Goal: Information Seeking & Learning: Find specific fact

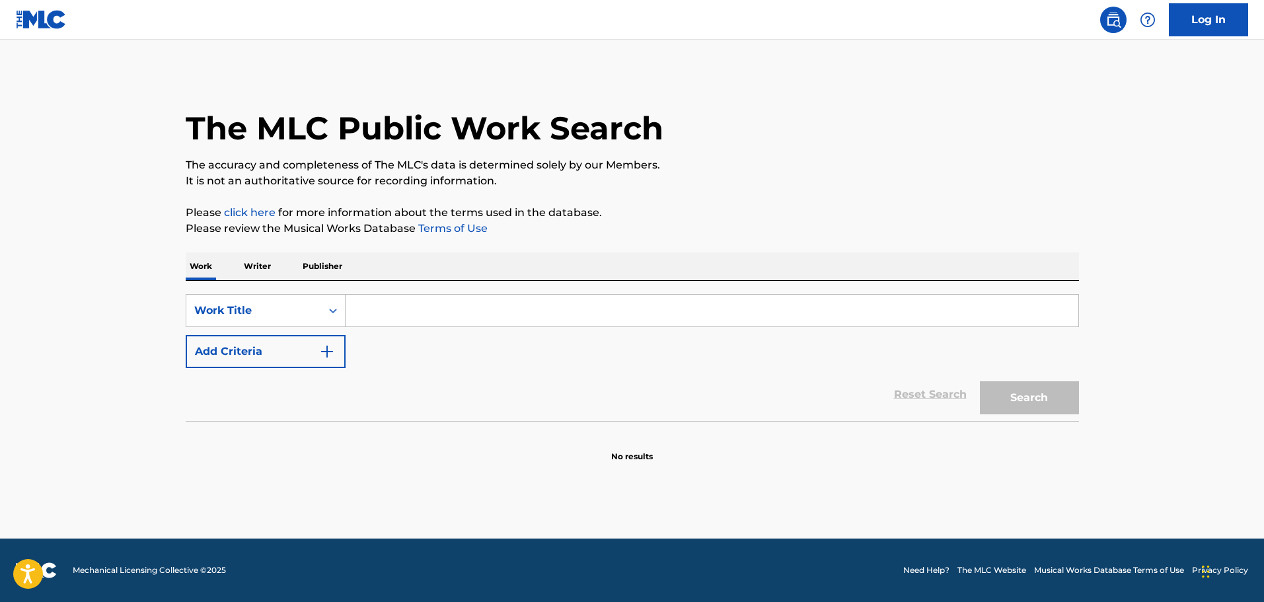
click at [321, 350] on img "Search Form" at bounding box center [327, 352] width 16 height 16
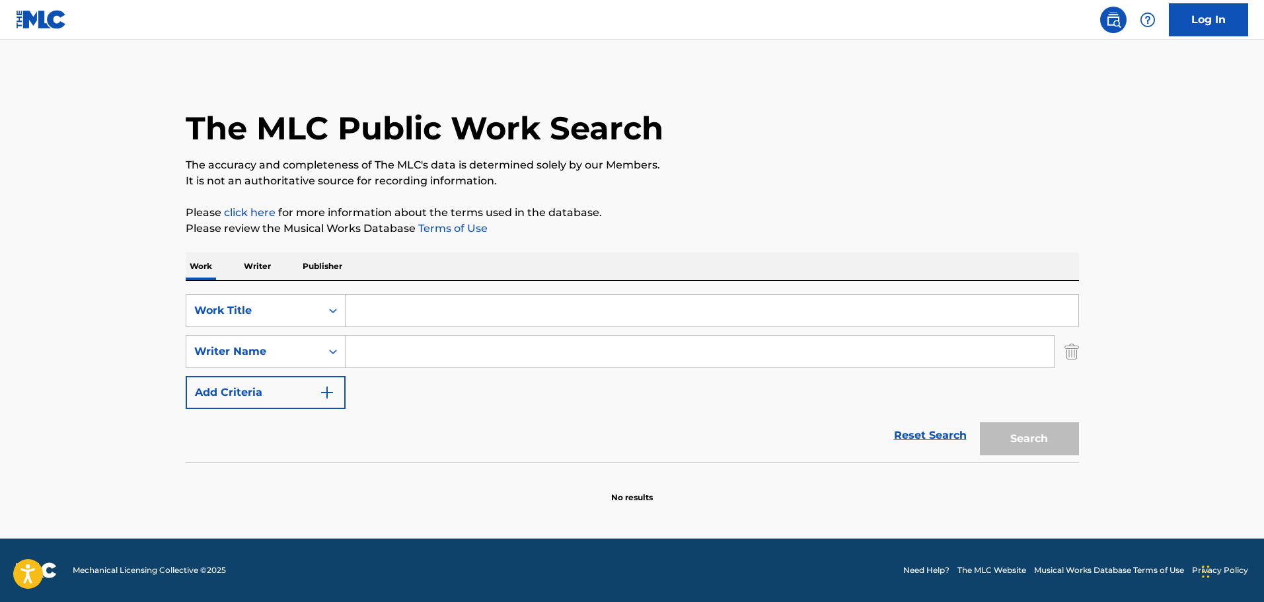
click at [379, 320] on input "Search Form" at bounding box center [712, 311] width 733 height 32
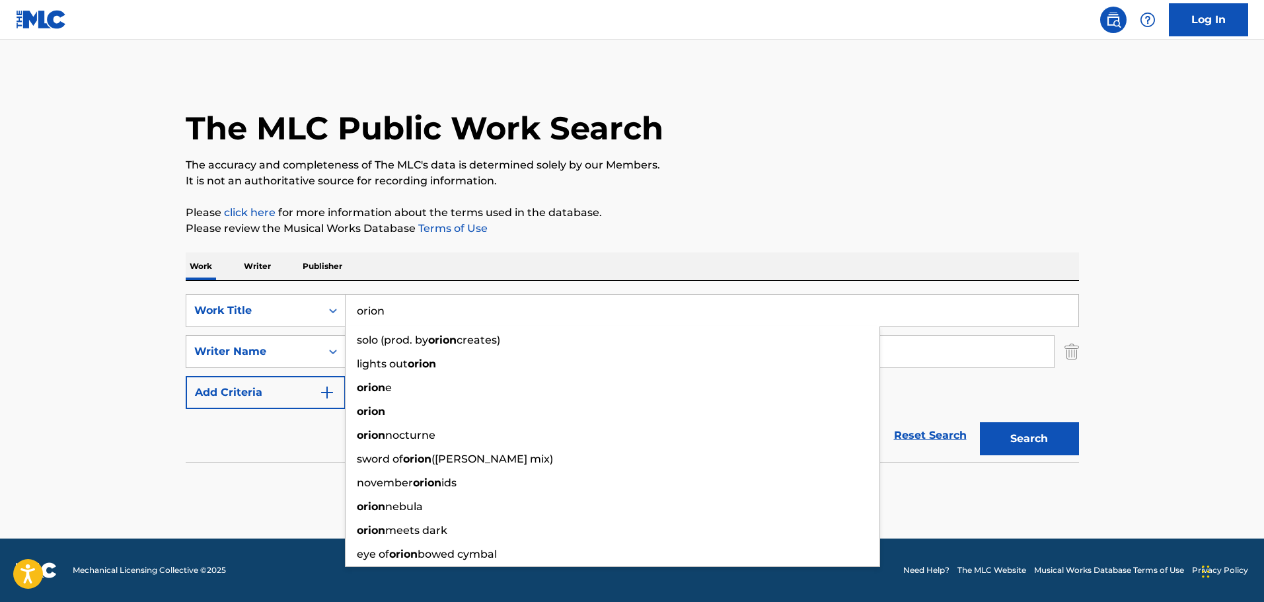
type input "orion"
click at [309, 349] on div "Writer Name" at bounding box center [253, 352] width 119 height 16
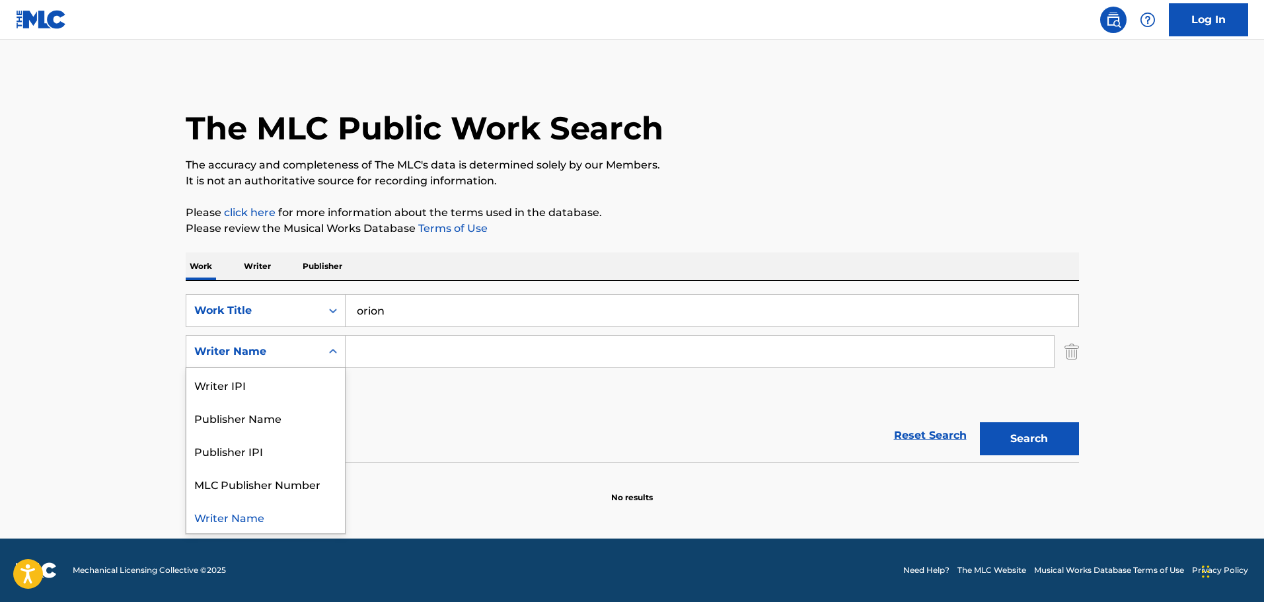
click at [377, 345] on input "Search Form" at bounding box center [700, 352] width 708 height 32
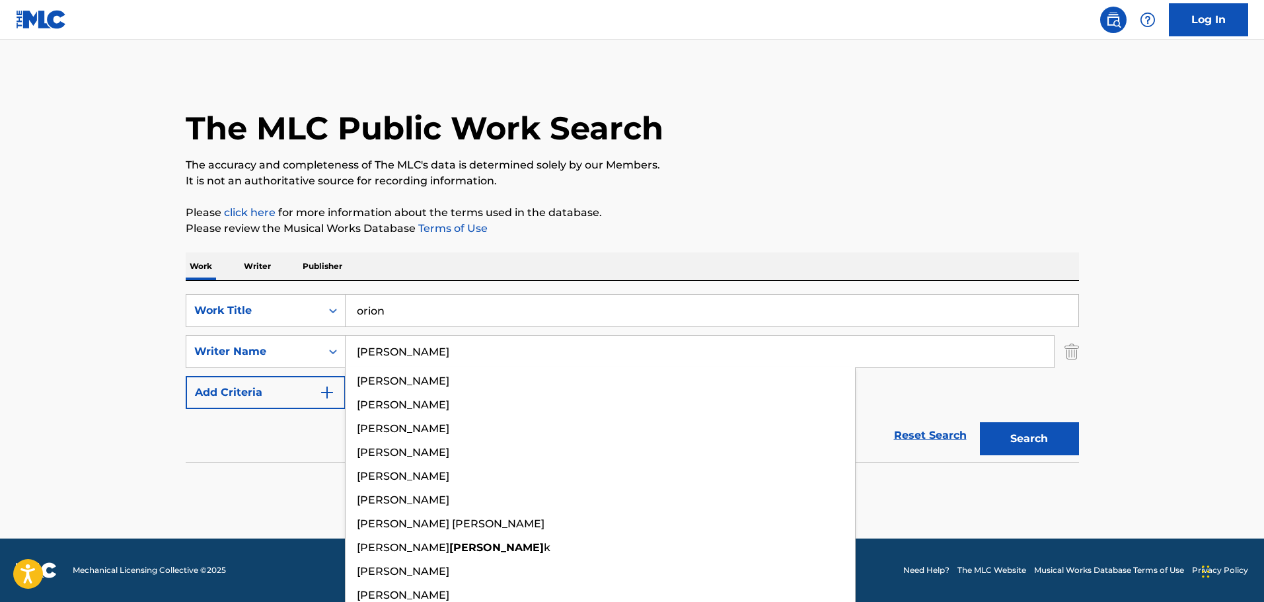
type input "[PERSON_NAME]"
click at [980, 422] on button "Search" at bounding box center [1029, 438] width 99 height 33
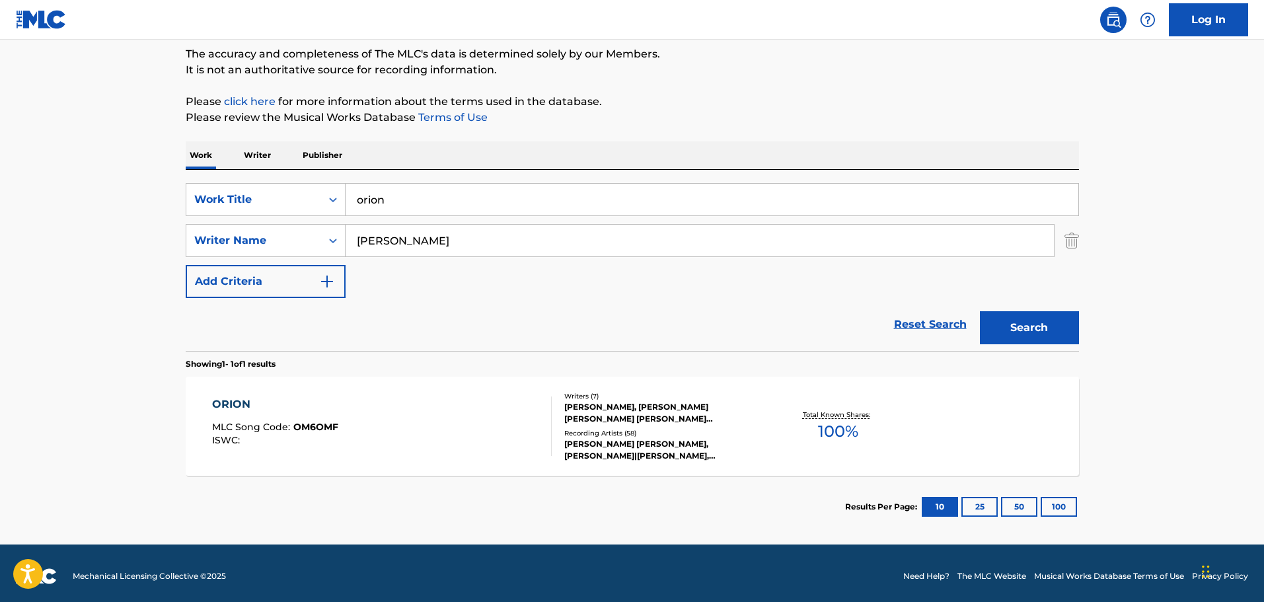
scroll to position [117, 0]
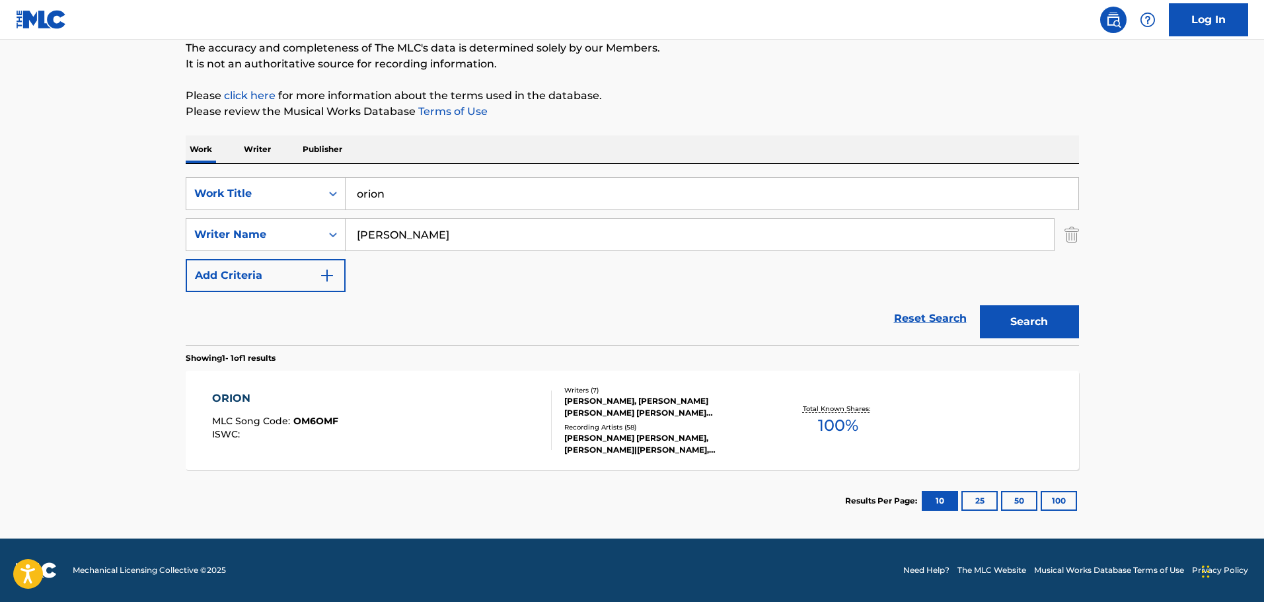
click at [432, 421] on div "ORION MLC Song Code : OM6OMF ISWC :" at bounding box center [382, 419] width 340 height 59
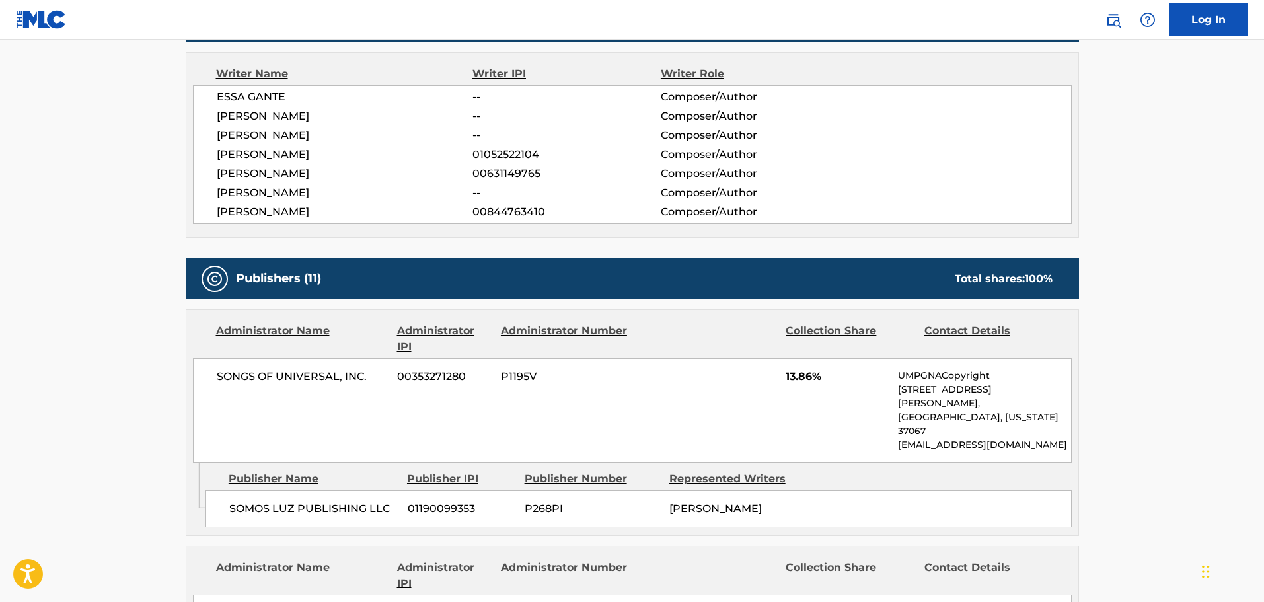
scroll to position [528, 0]
